Goal: Task Accomplishment & Management: Use online tool/utility

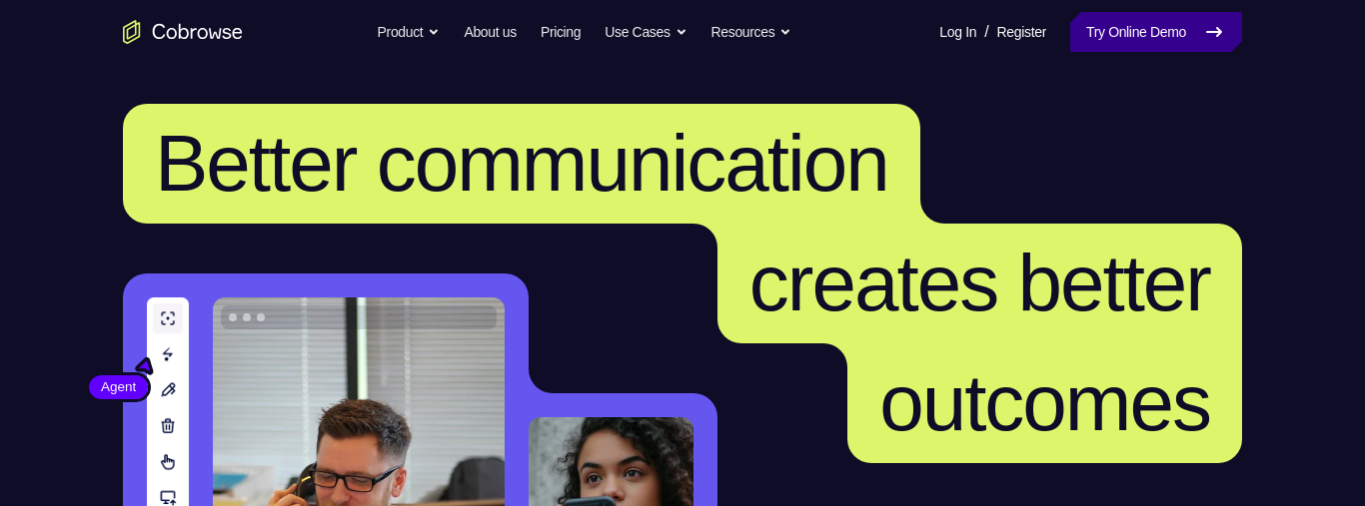
click at [1116, 34] on link "Try Online Demo" at bounding box center [1156, 32] width 172 height 40
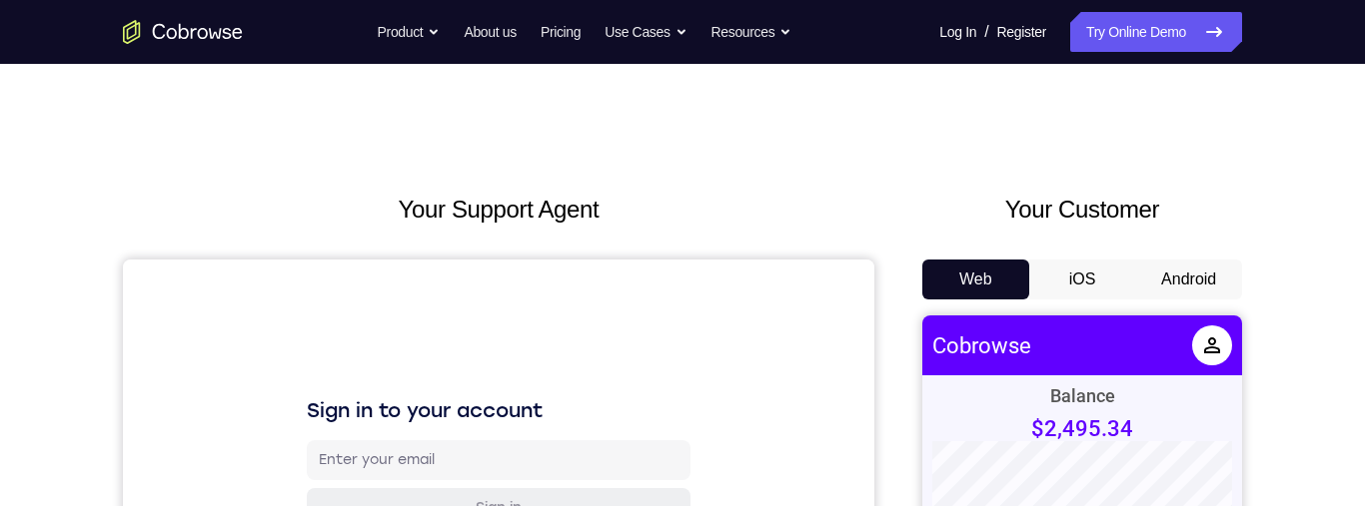
drag, startPoint x: 1190, startPoint y: 275, endPoint x: 255, endPoint y: 1, distance: 974.3
click at [1190, 275] on button "Android" at bounding box center [1188, 280] width 107 height 40
